Goal: Information Seeking & Learning: Learn about a topic

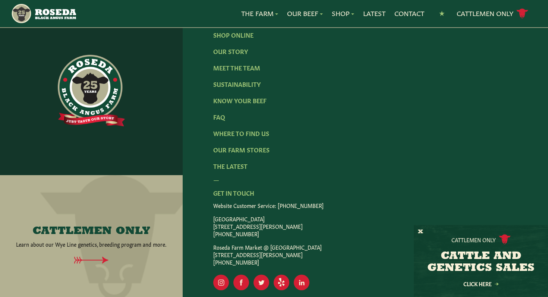
scroll to position [1237, 0]
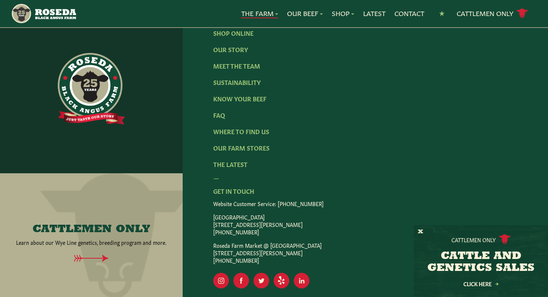
click at [266, 14] on link "The Farm" at bounding box center [259, 14] width 37 height 10
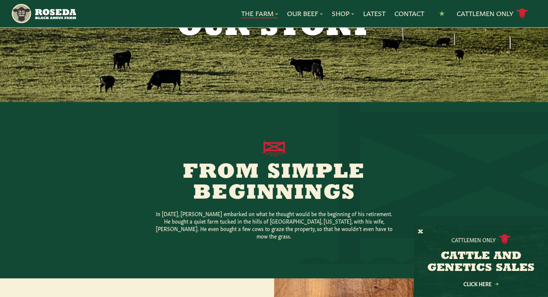
scroll to position [72, 0]
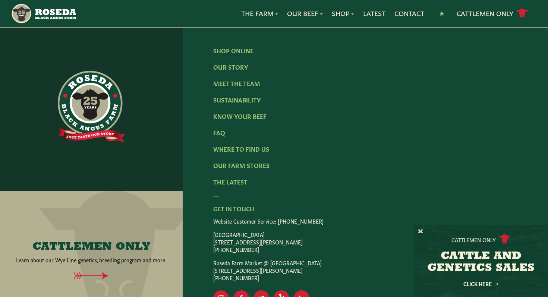
scroll to position [1337, 0]
